Goal: Check status

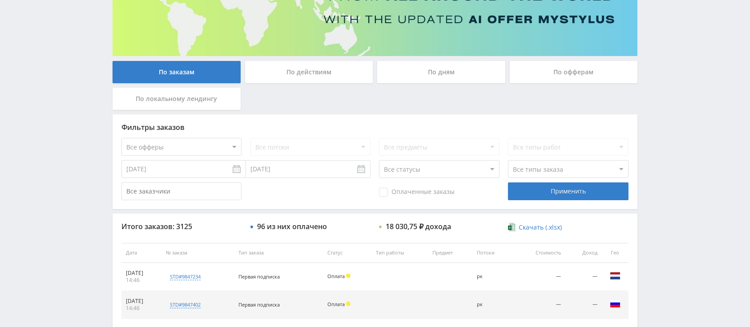
scroll to position [237, 0]
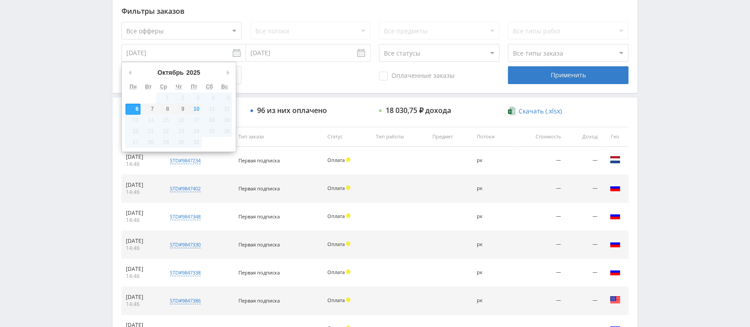
click at [185, 51] on input "[DATE]" at bounding box center [183, 53] width 124 height 18
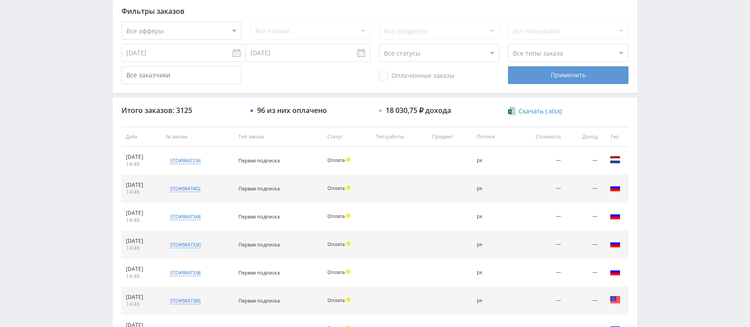
click at [550, 78] on div "Применить" at bounding box center [568, 75] width 120 height 18
click at [190, 55] on input "[DATE]" at bounding box center [183, 53] width 124 height 18
click at [515, 68] on div "Применить" at bounding box center [568, 75] width 120 height 18
click at [185, 53] on input "06.10.2025" at bounding box center [183, 53] width 124 height 18
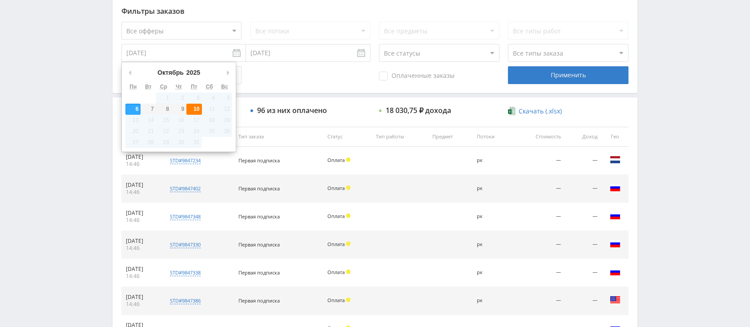
type input "[DATE]"
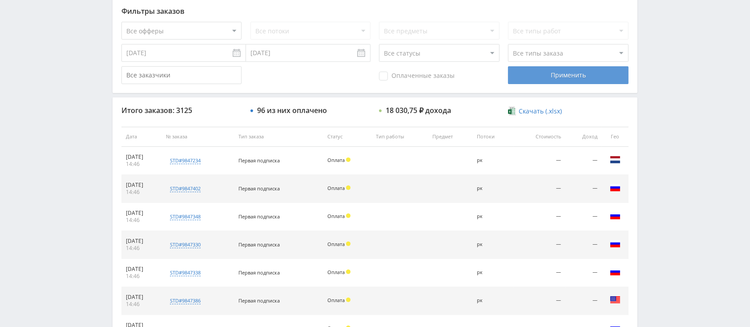
click at [512, 78] on div "Применить" at bounding box center [568, 75] width 120 height 18
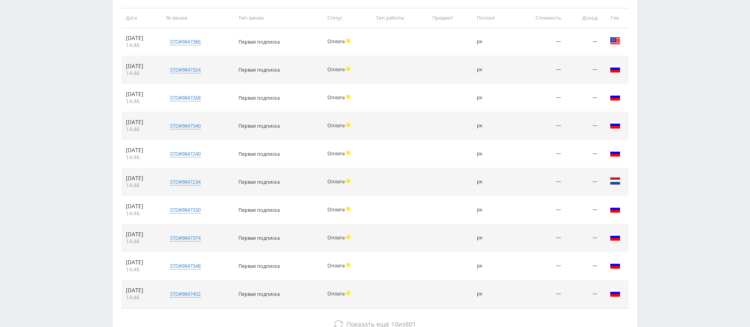
scroll to position [118, 0]
